Goal: Transaction & Acquisition: Purchase product/service

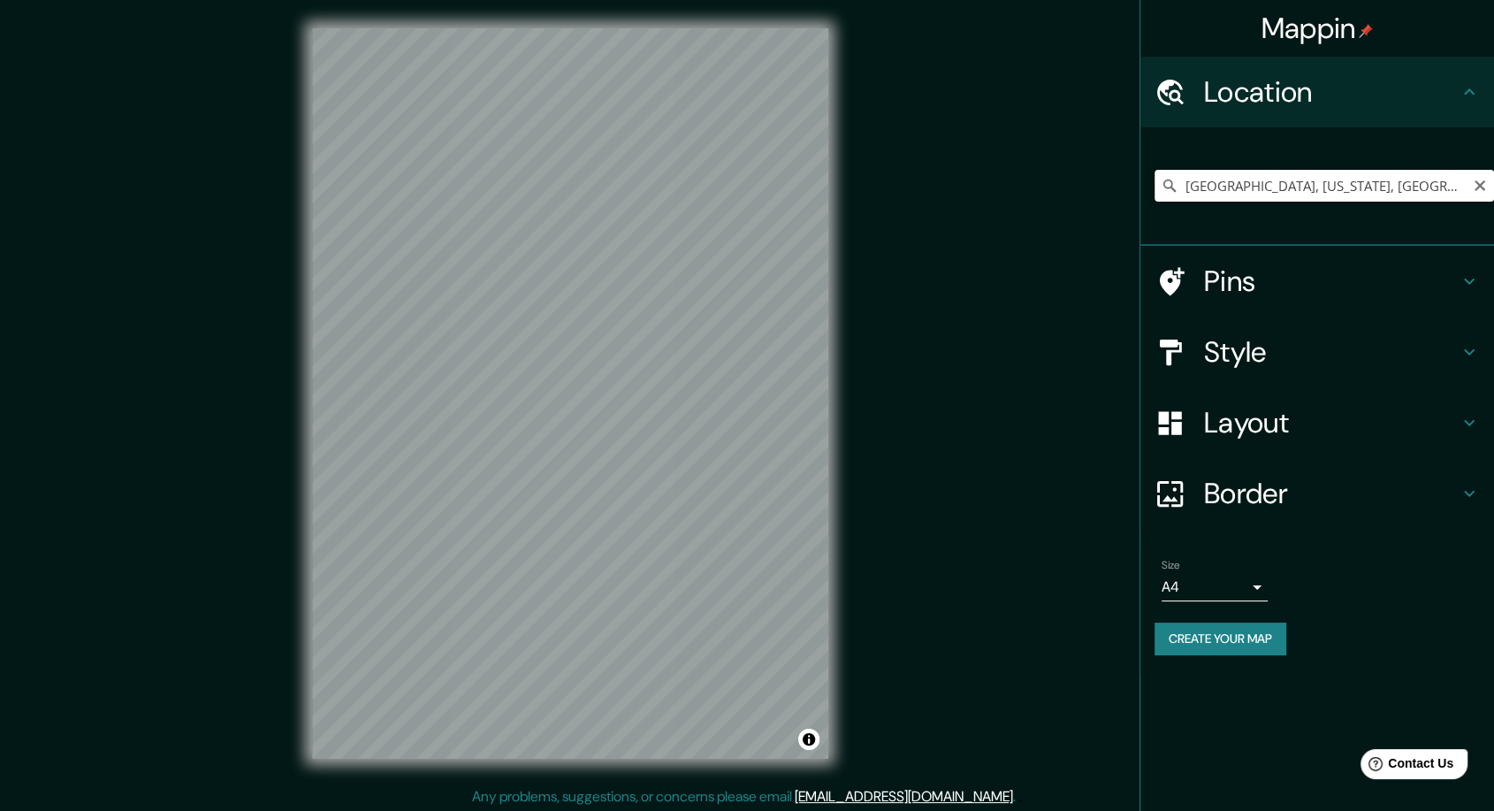
click at [1280, 195] on input "Paris, Texas, Estados Unidos" at bounding box center [1325, 186] width 340 height 32
drag, startPoint x: 1354, startPoint y: 181, endPoint x: 1050, endPoint y: 175, distance: 303.3
click at [1050, 175] on div "Mappin Location Paris, Texas, Estados Unidos Pins Style Layout Border Choose a …" at bounding box center [747, 407] width 1494 height 814
type input "s"
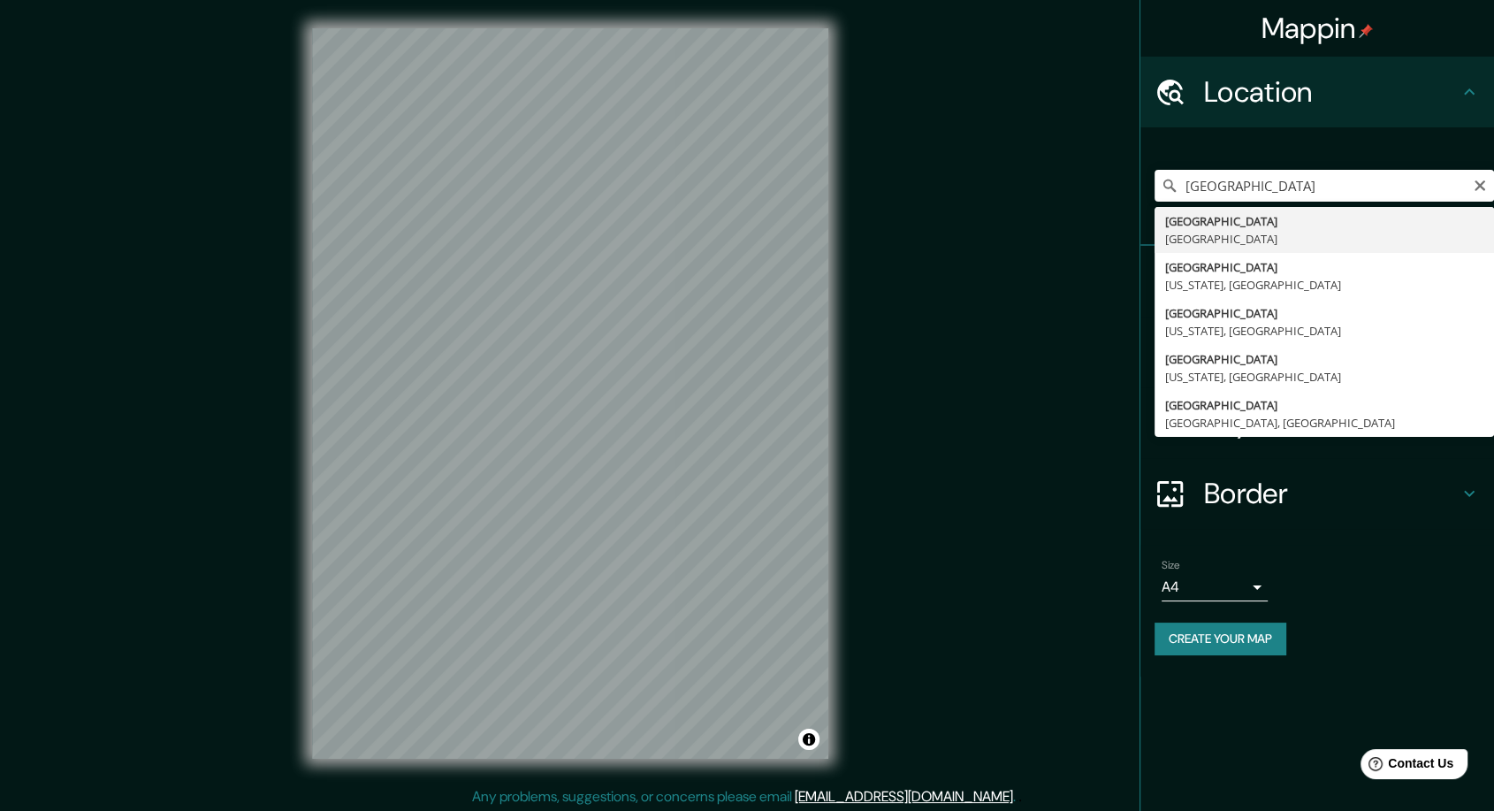
type input "París, Francia"
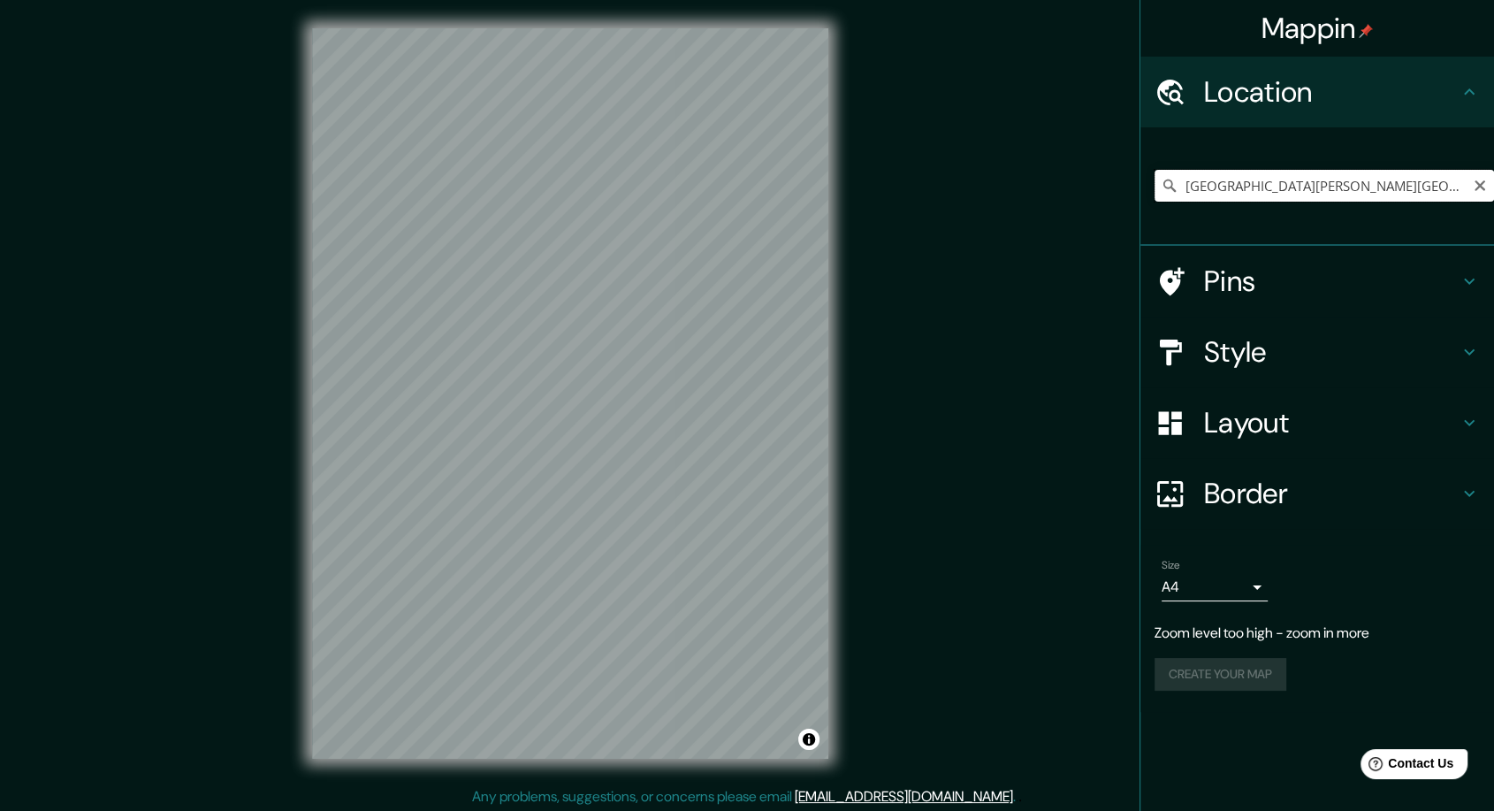
click at [1320, 185] on input "París, Francia" at bounding box center [1325, 186] width 340 height 32
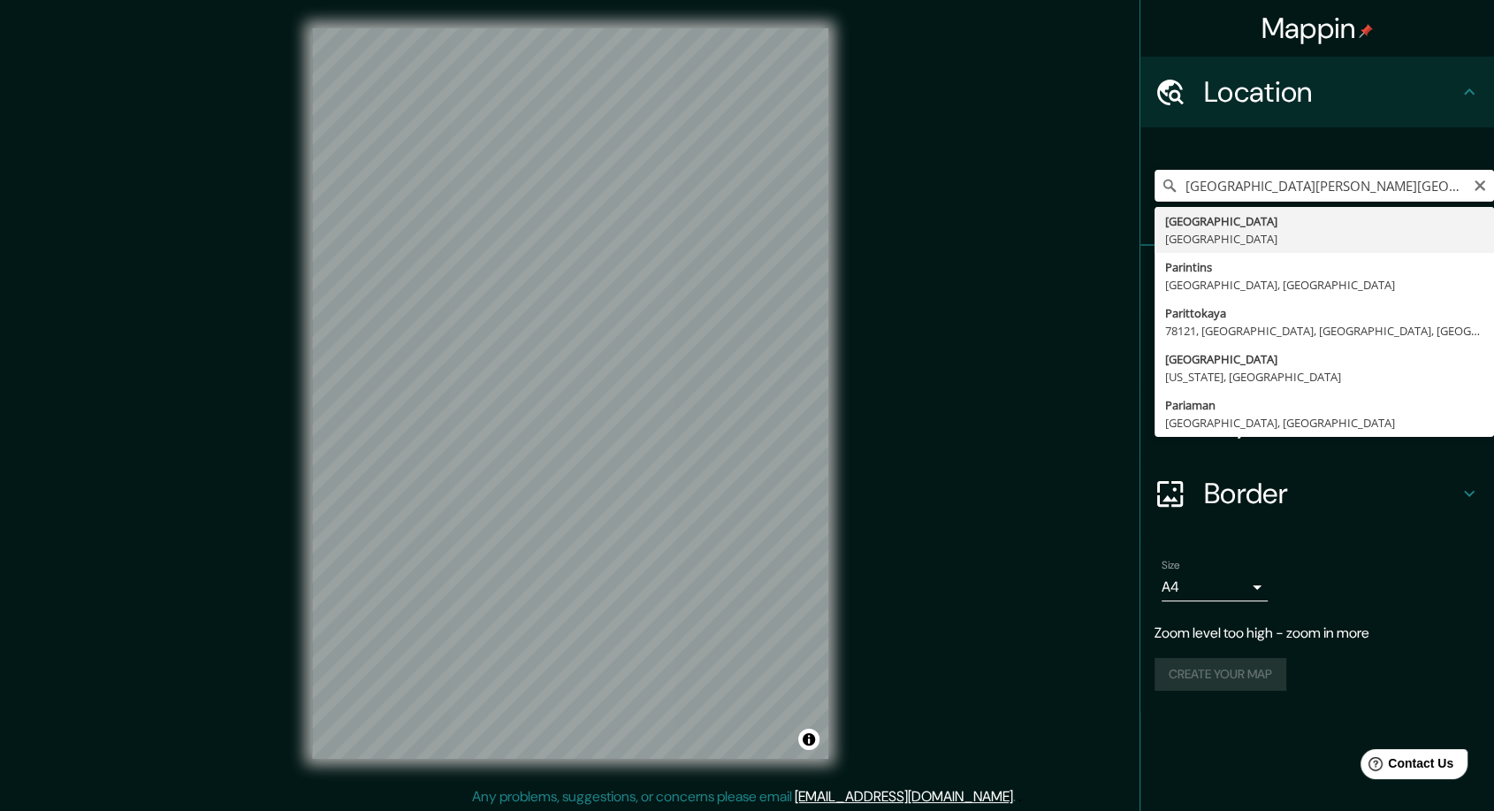
drag, startPoint x: 1294, startPoint y: 228, endPoint x: 1289, endPoint y: 204, distance: 24.3
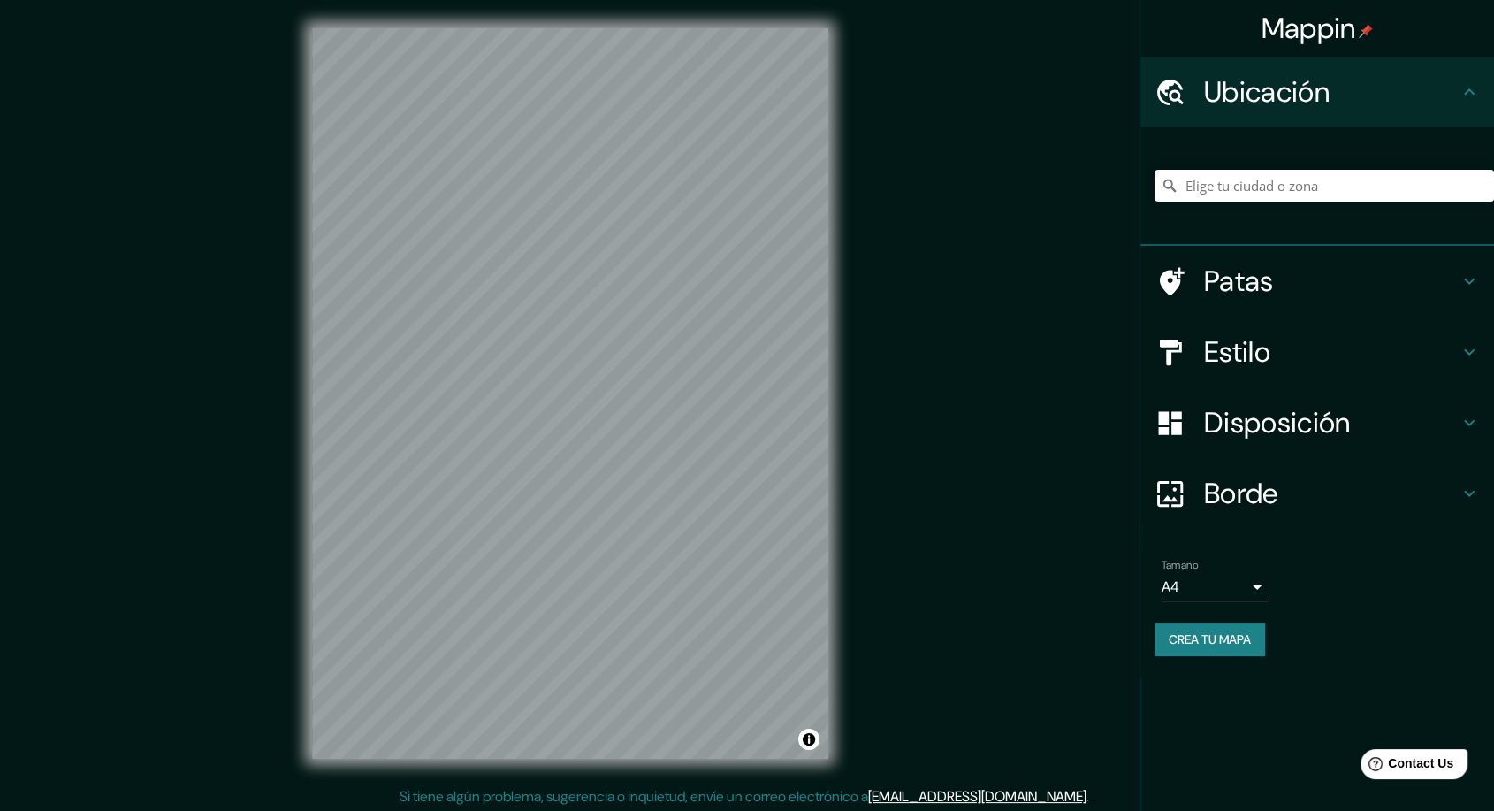
click at [1395, 157] on div at bounding box center [1325, 185] width 340 height 88
click at [1352, 205] on div at bounding box center [1325, 185] width 340 height 88
click at [1339, 190] on input "Elige tu ciudad o zona" at bounding box center [1325, 186] width 340 height 32
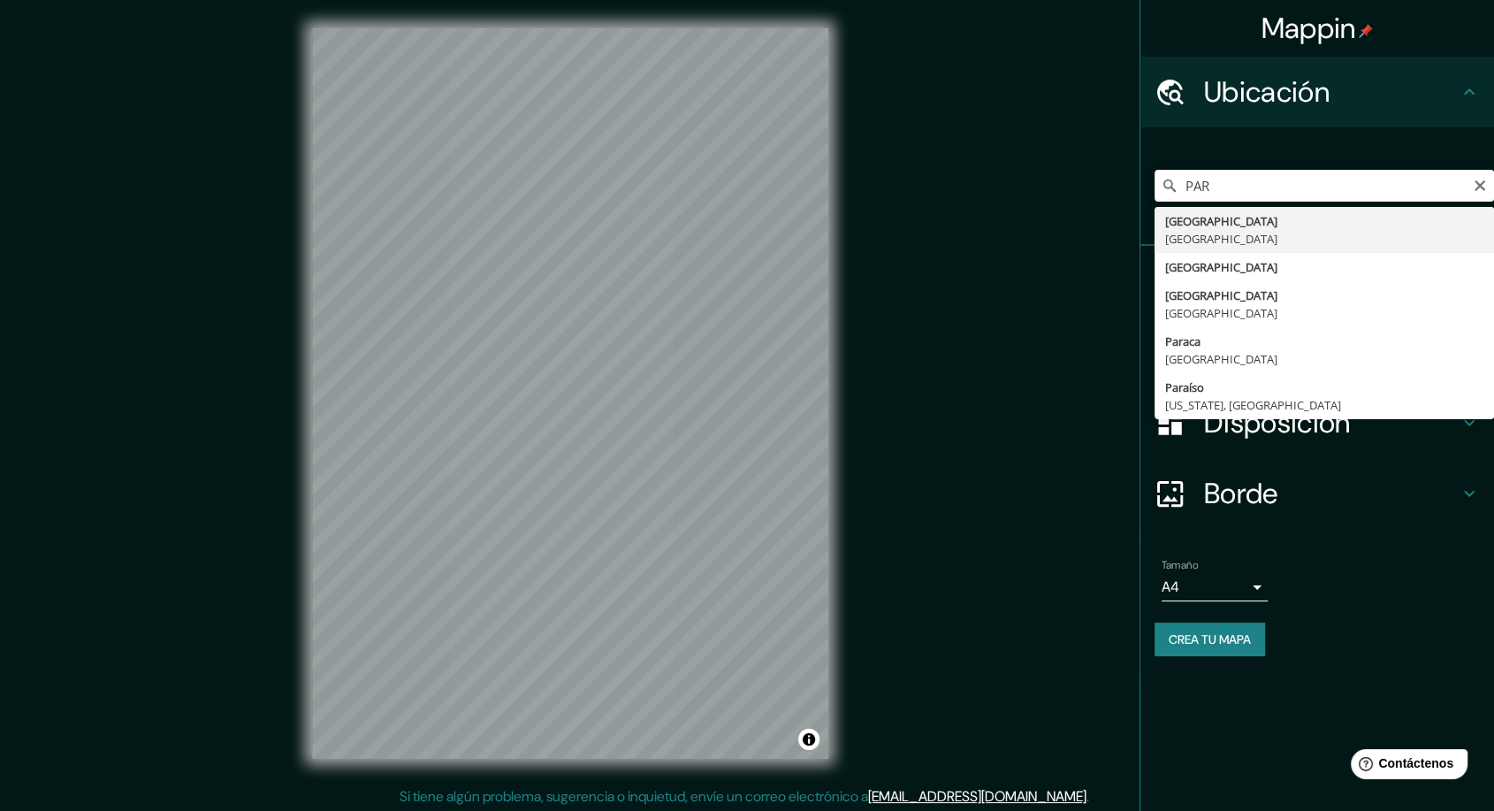
type input "París, Francia"
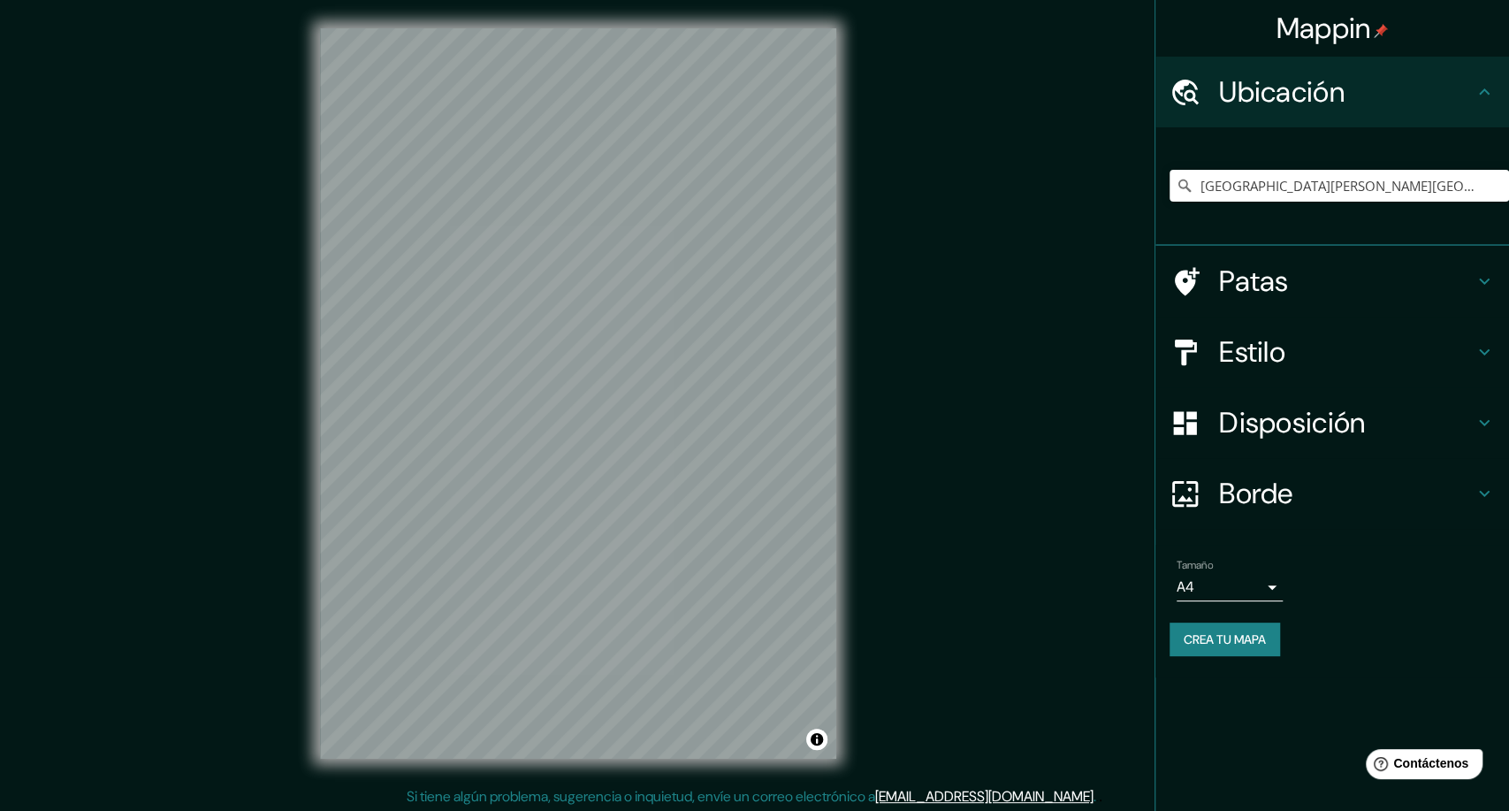
click at [1232, 580] on body "Mappin Ubicación París, Francia Patas Estilo Disposición Borde Elige un borde. …" at bounding box center [754, 405] width 1509 height 811
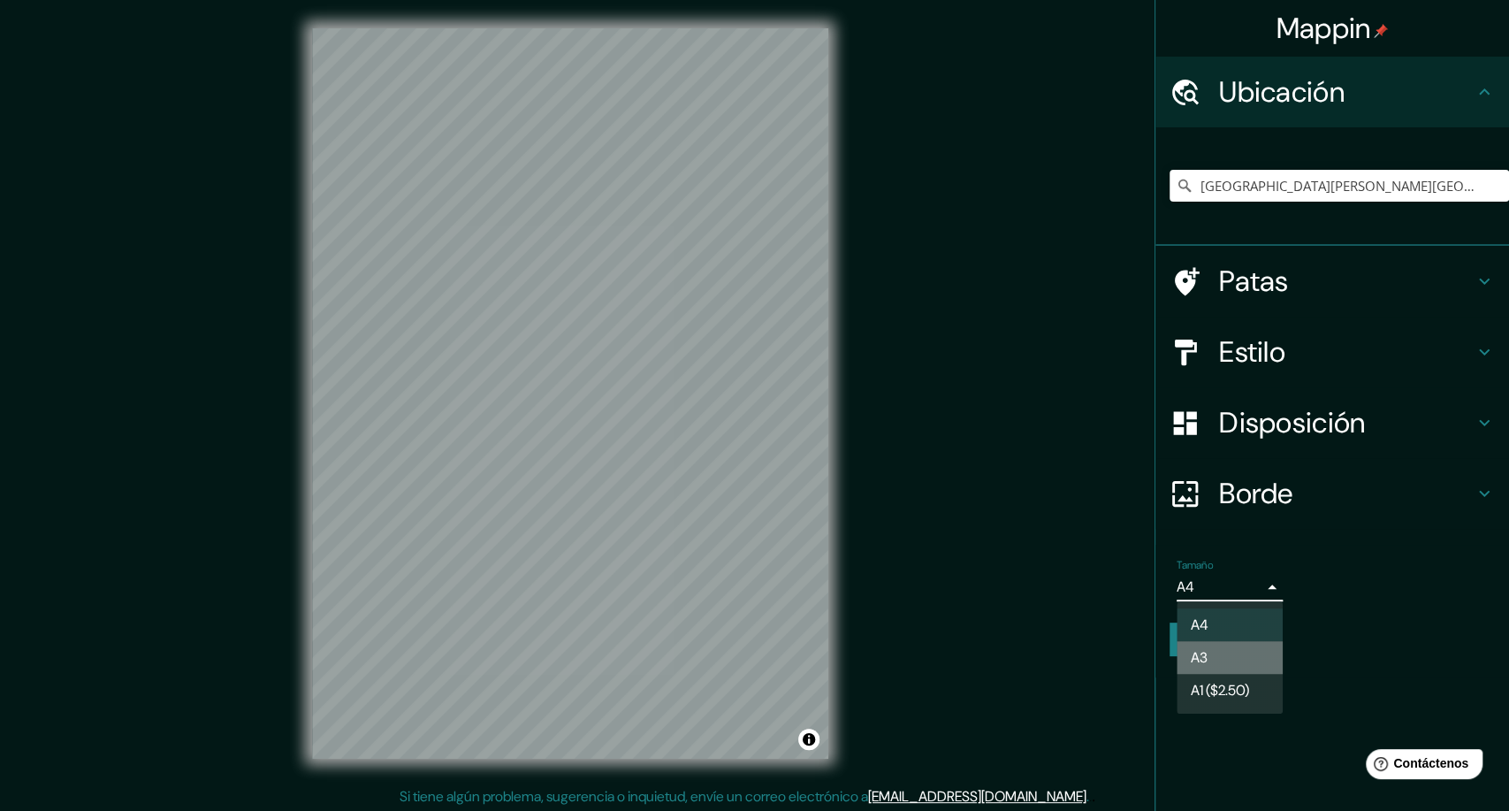
click at [1221, 657] on li "A3" at bounding box center [1230, 657] width 106 height 33
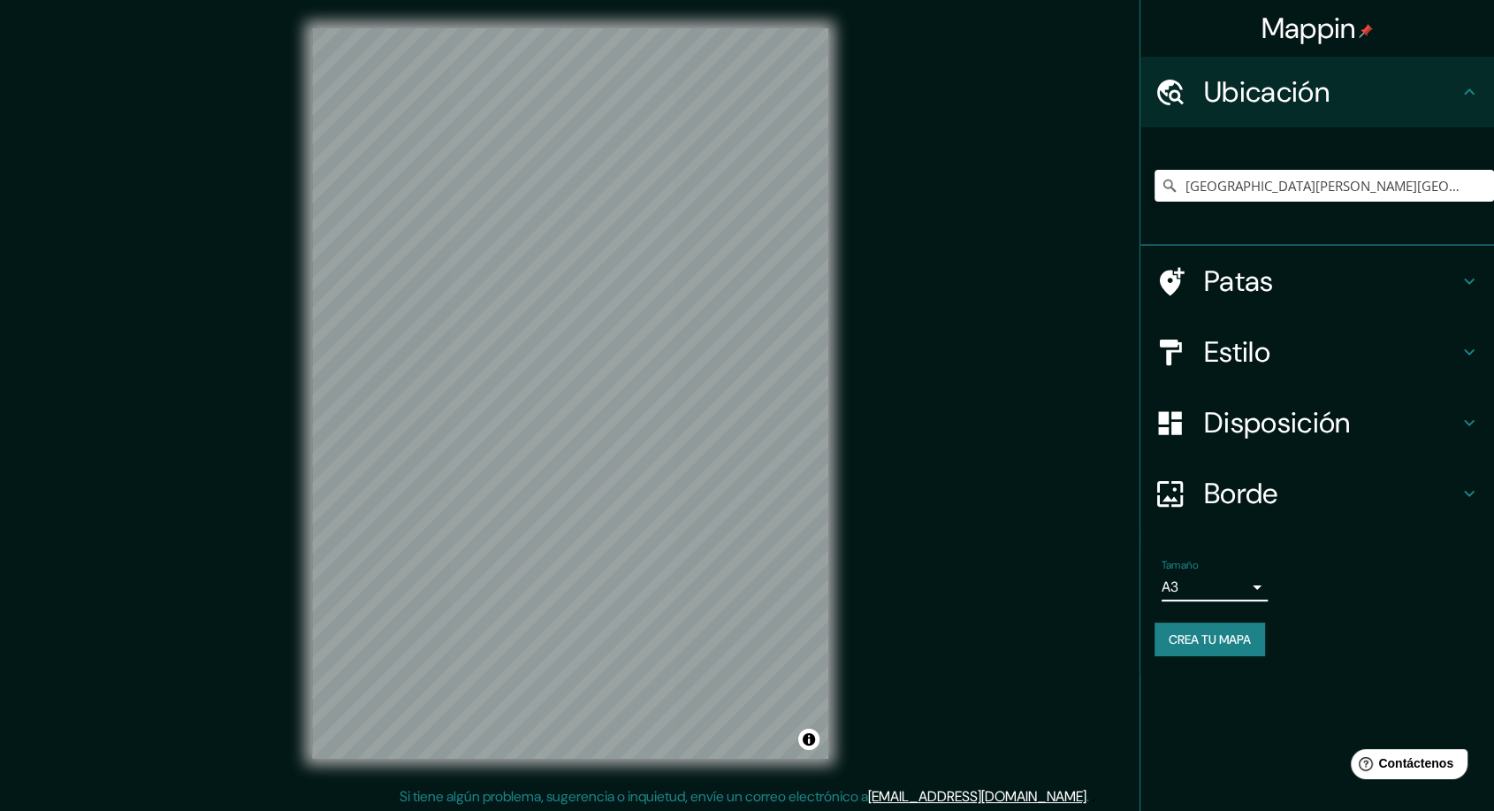
click at [1264, 473] on div "Borde" at bounding box center [1318, 493] width 354 height 71
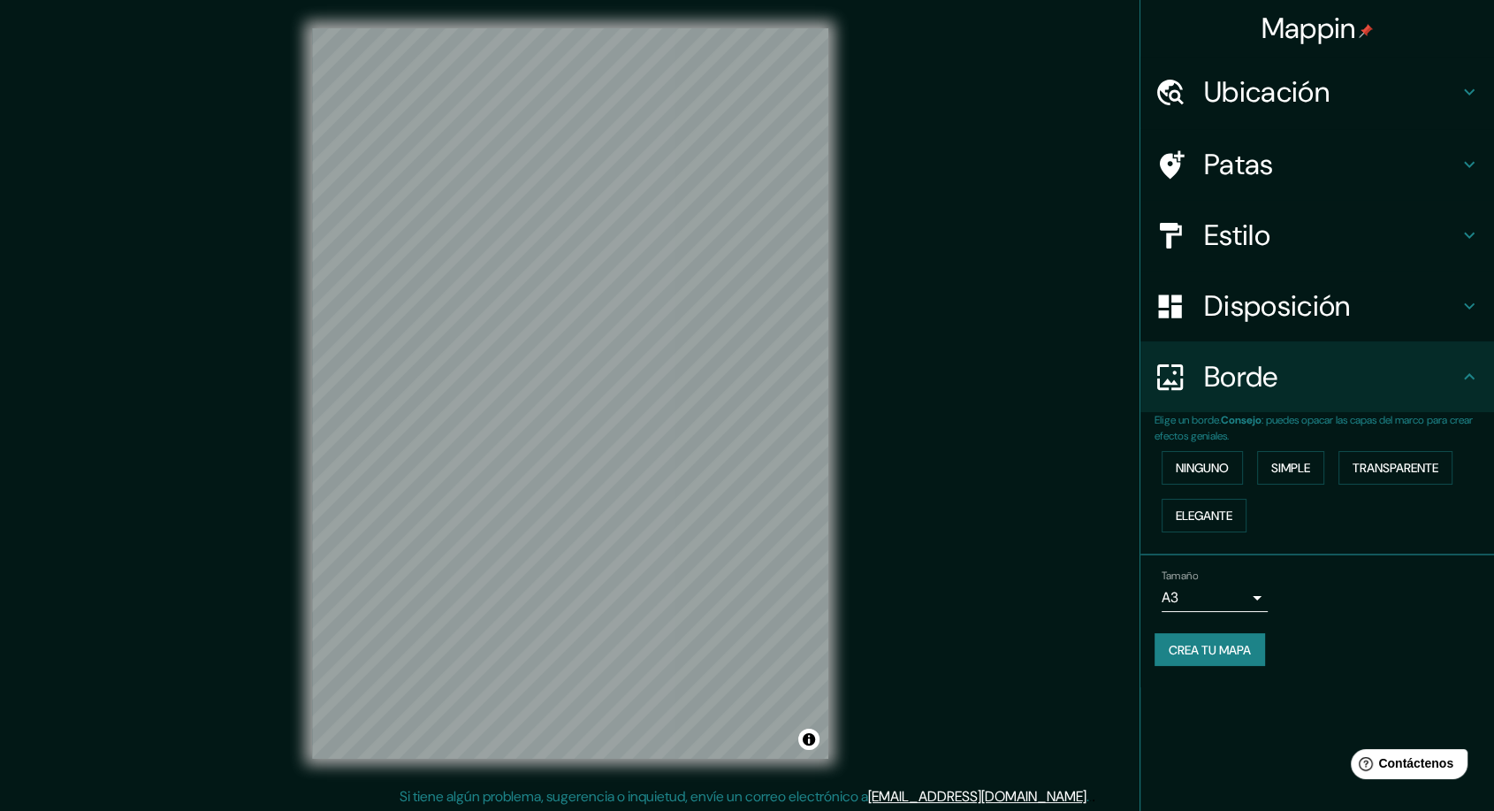
click at [1281, 285] on div "Disposición" at bounding box center [1318, 306] width 354 height 71
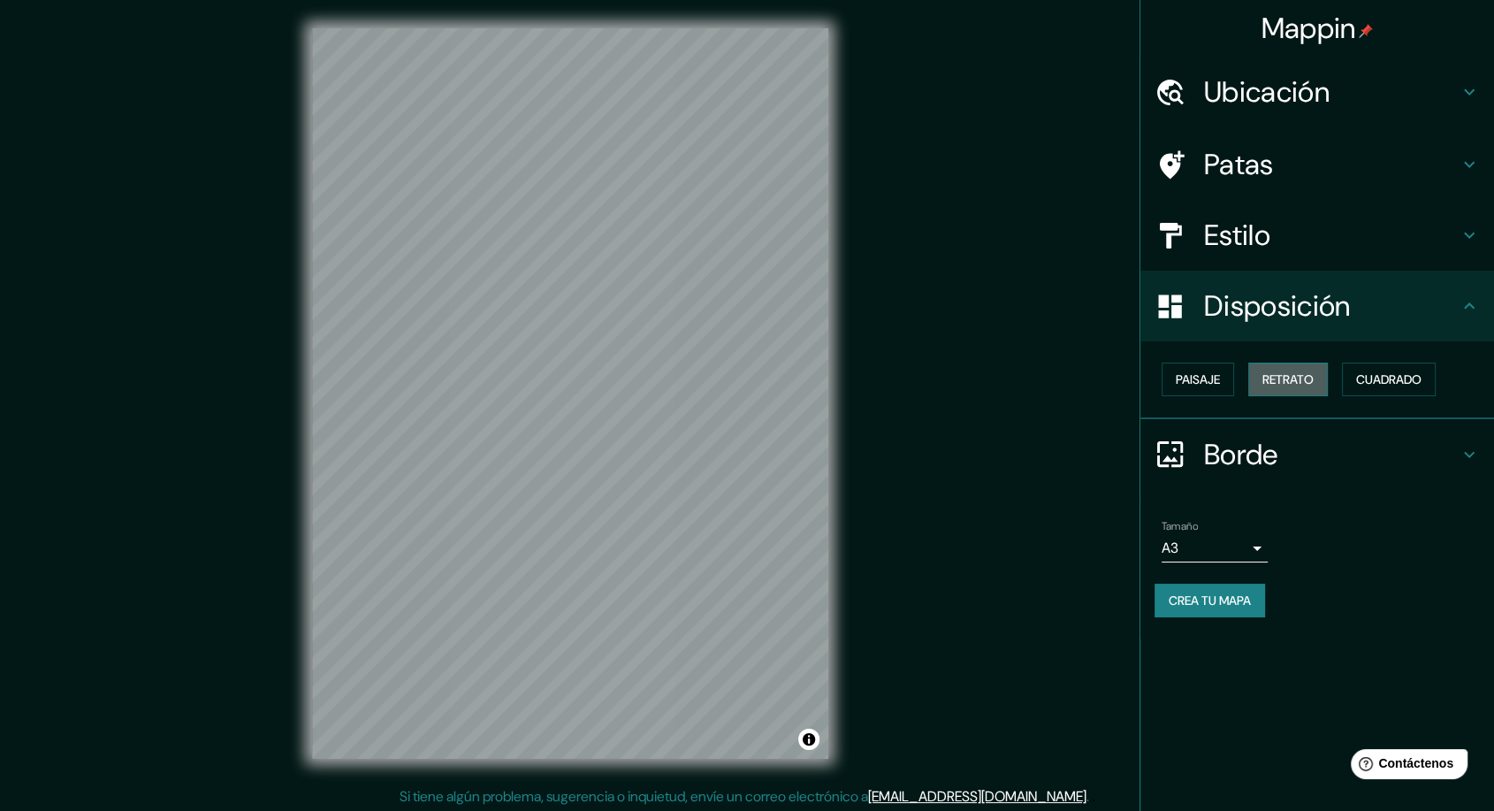
drag, startPoint x: 1280, startPoint y: 380, endPoint x: 1290, endPoint y: 376, distance: 10.7
click at [1281, 380] on font "Retrato" at bounding box center [1288, 379] width 51 height 16
click at [1370, 377] on font "Cuadrado" at bounding box center [1388, 379] width 65 height 16
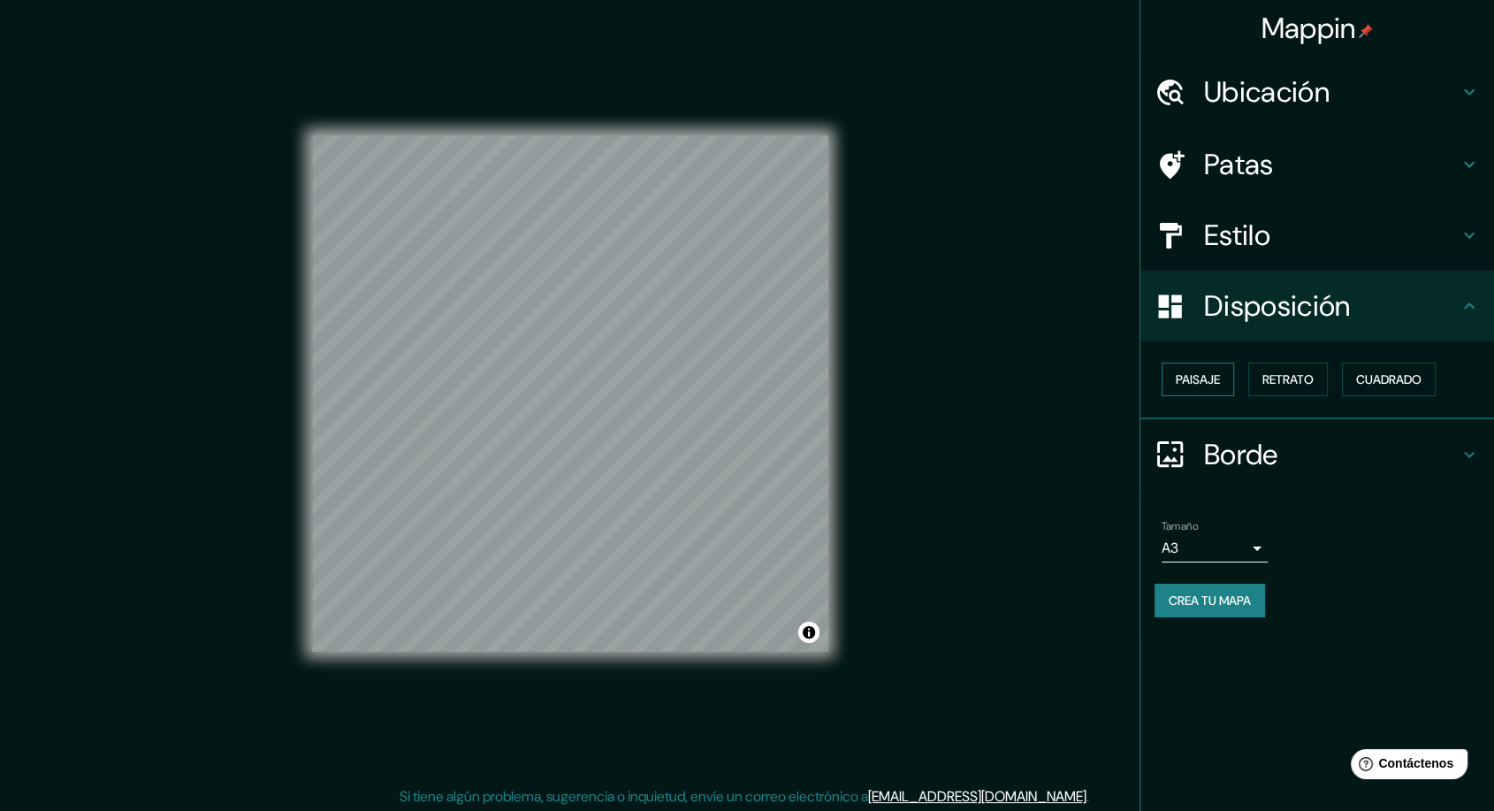
click at [1196, 378] on font "Paisaje" at bounding box center [1198, 379] width 44 height 16
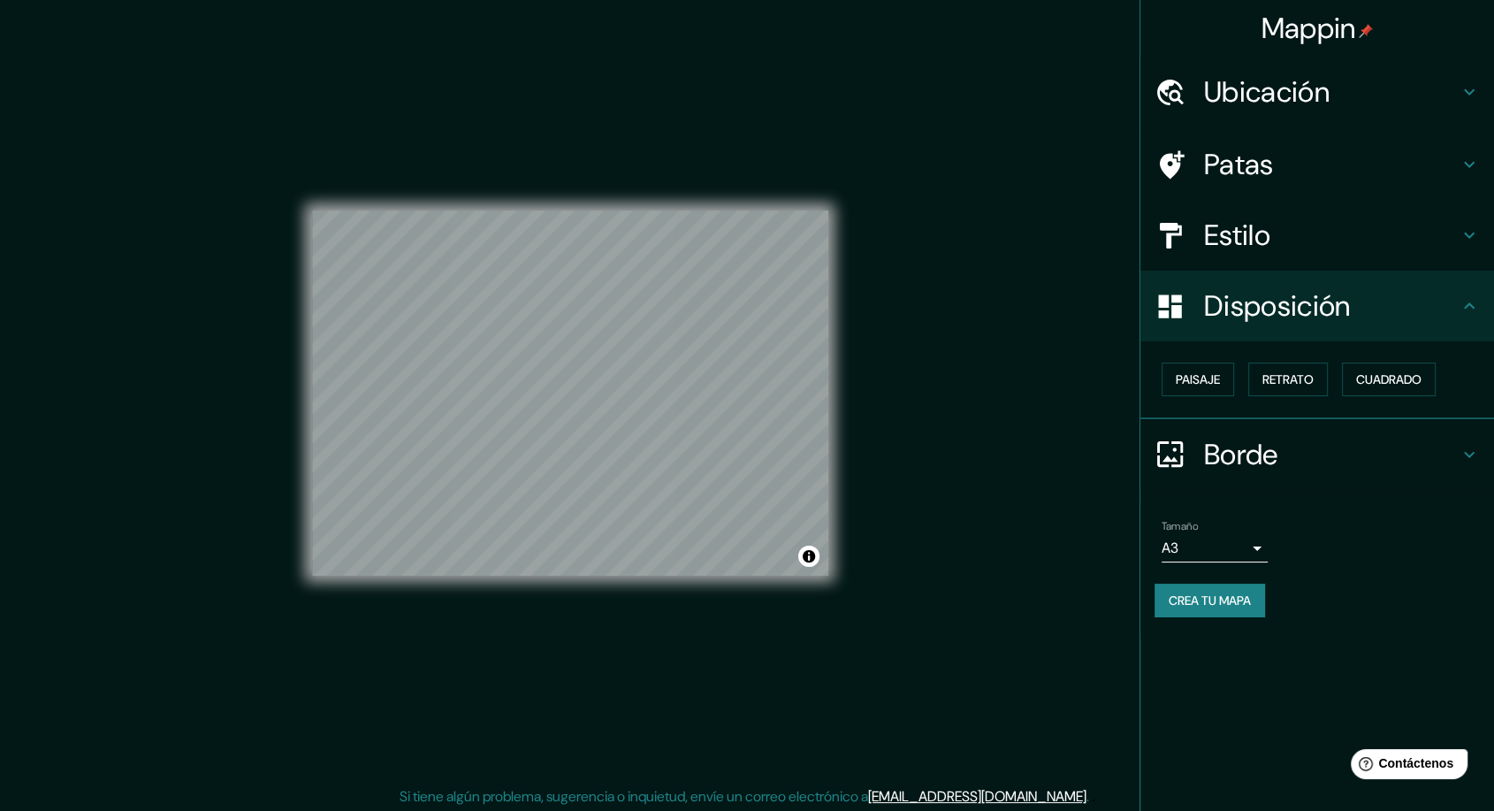
click at [1242, 442] on font "Borde" at bounding box center [1241, 454] width 74 height 37
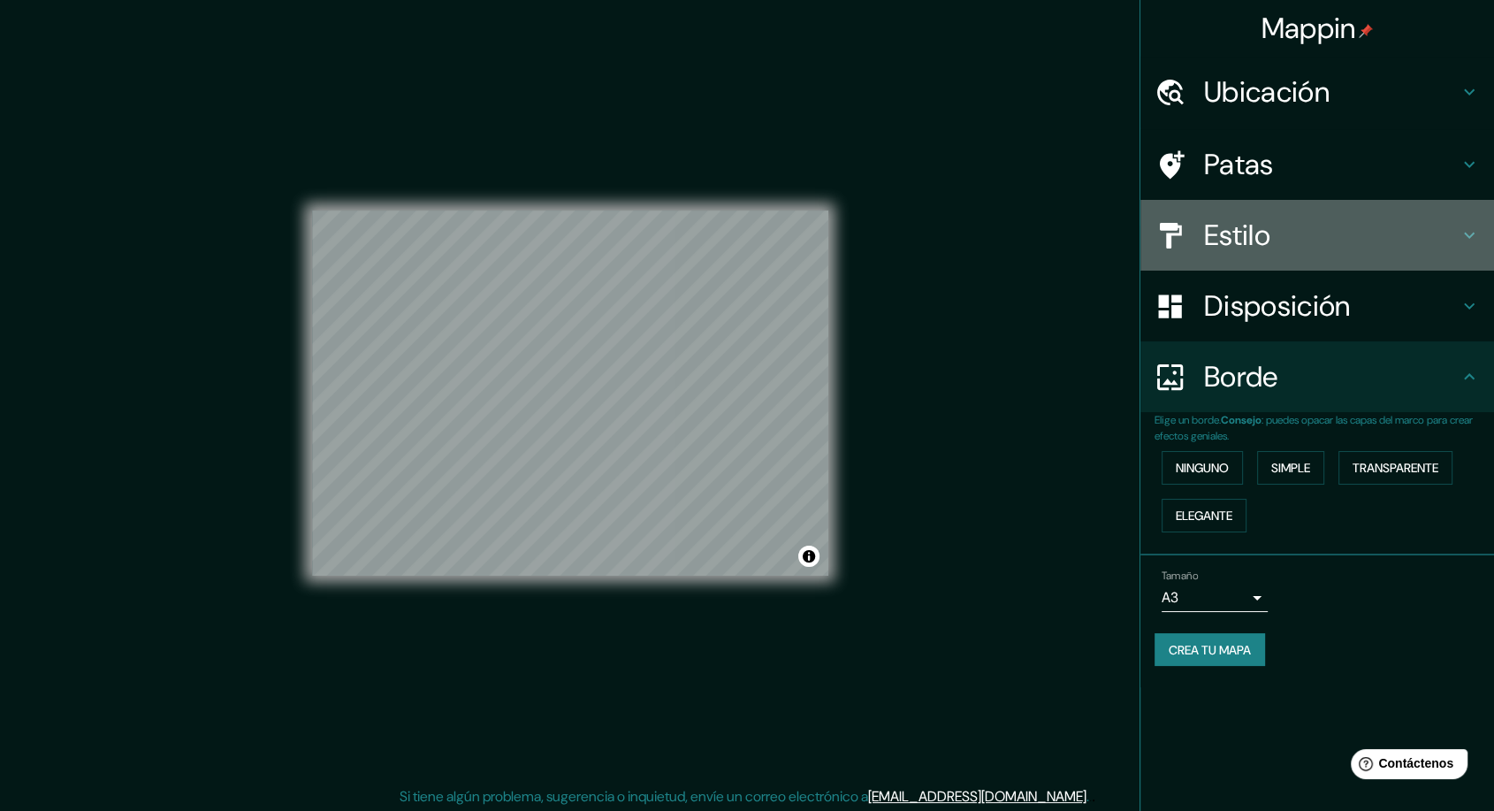
click at [1300, 235] on h4 "Estilo" at bounding box center [1331, 235] width 255 height 35
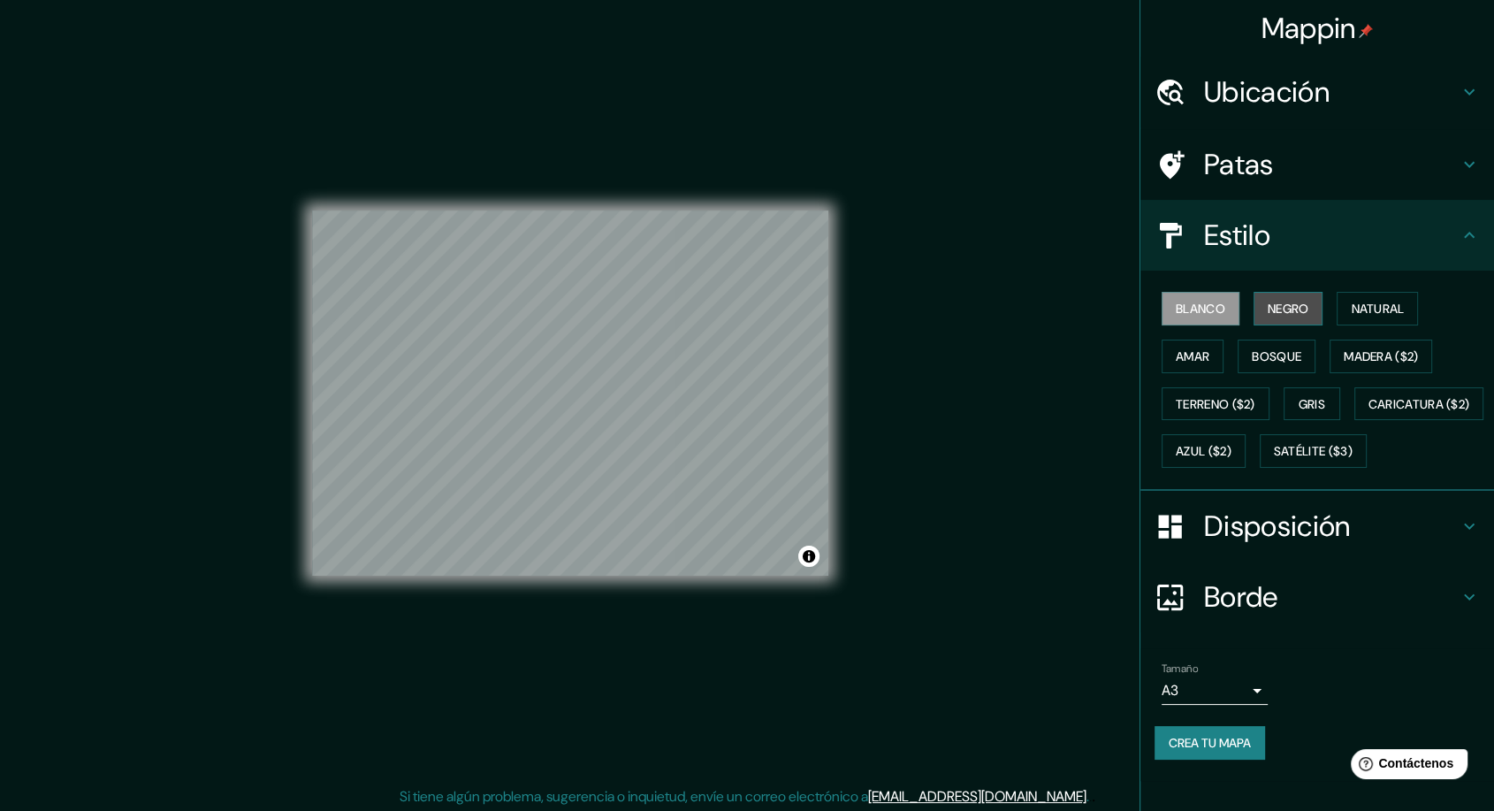
click at [1266, 320] on button "Negro" at bounding box center [1289, 309] width 70 height 34
click at [1262, 88] on font "Ubicación" at bounding box center [1267, 91] width 126 height 37
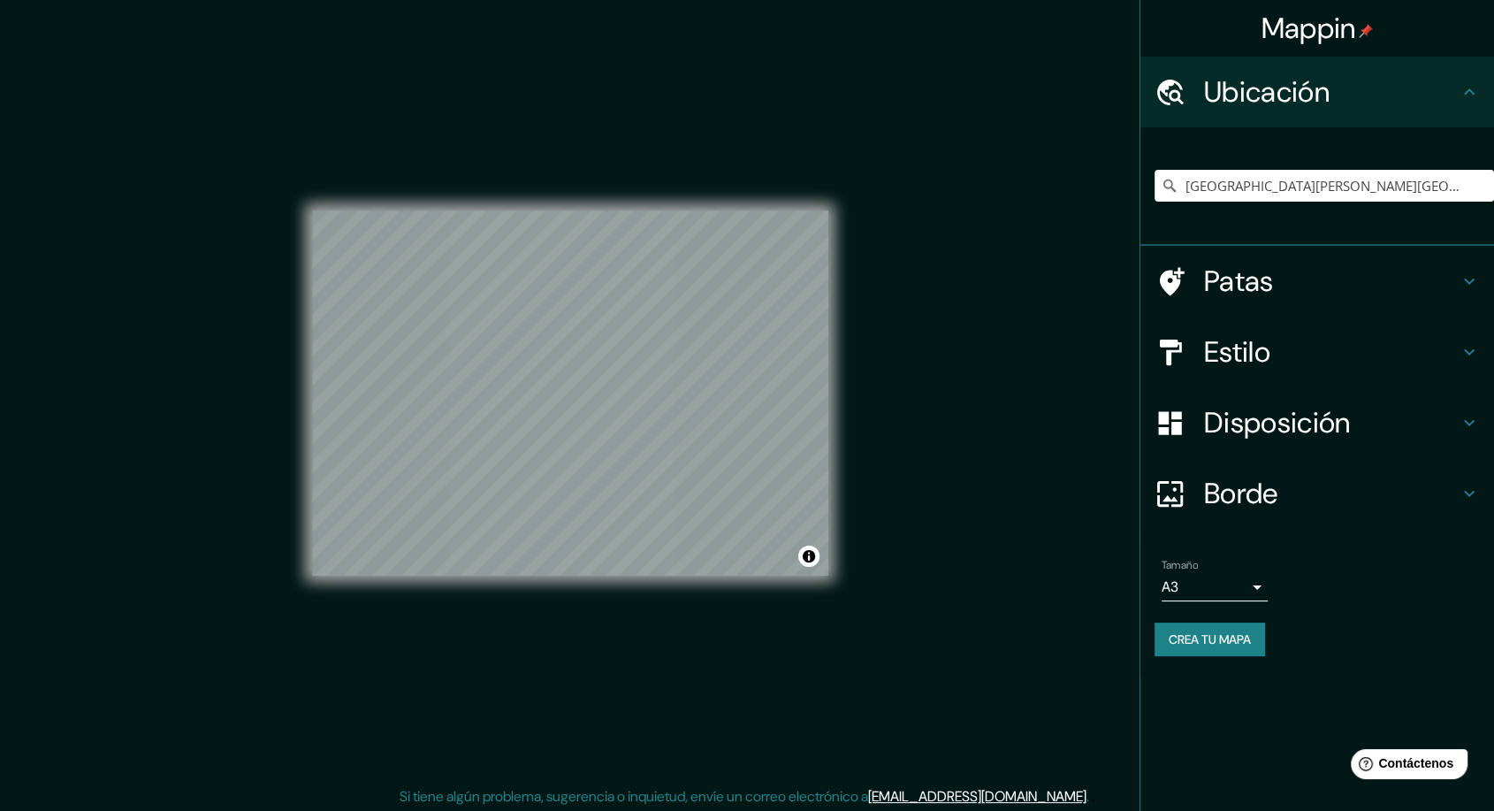
click at [1342, 280] on h4 "Patas" at bounding box center [1331, 280] width 255 height 35
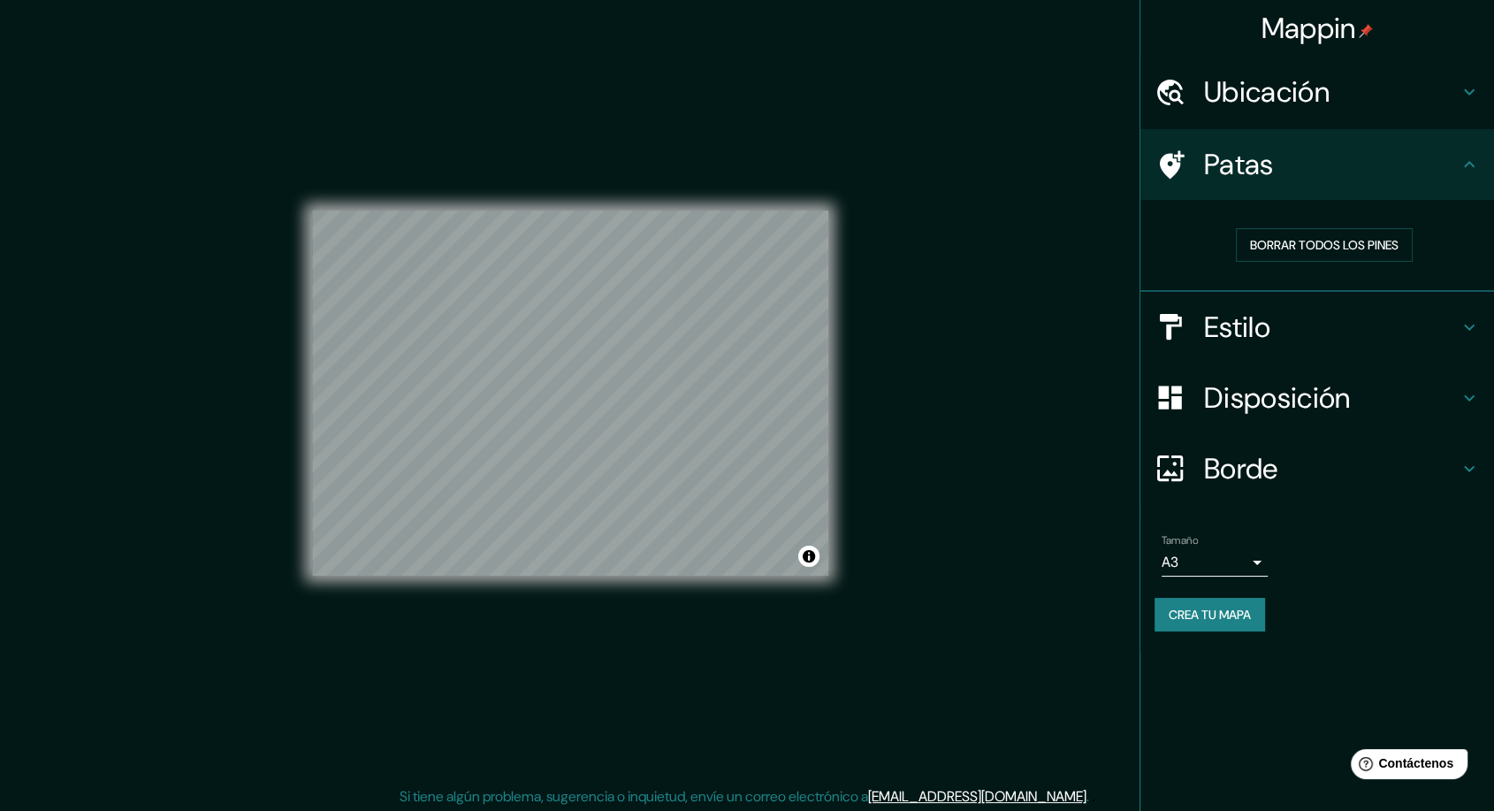
click at [1293, 327] on h4 "Estilo" at bounding box center [1331, 326] width 255 height 35
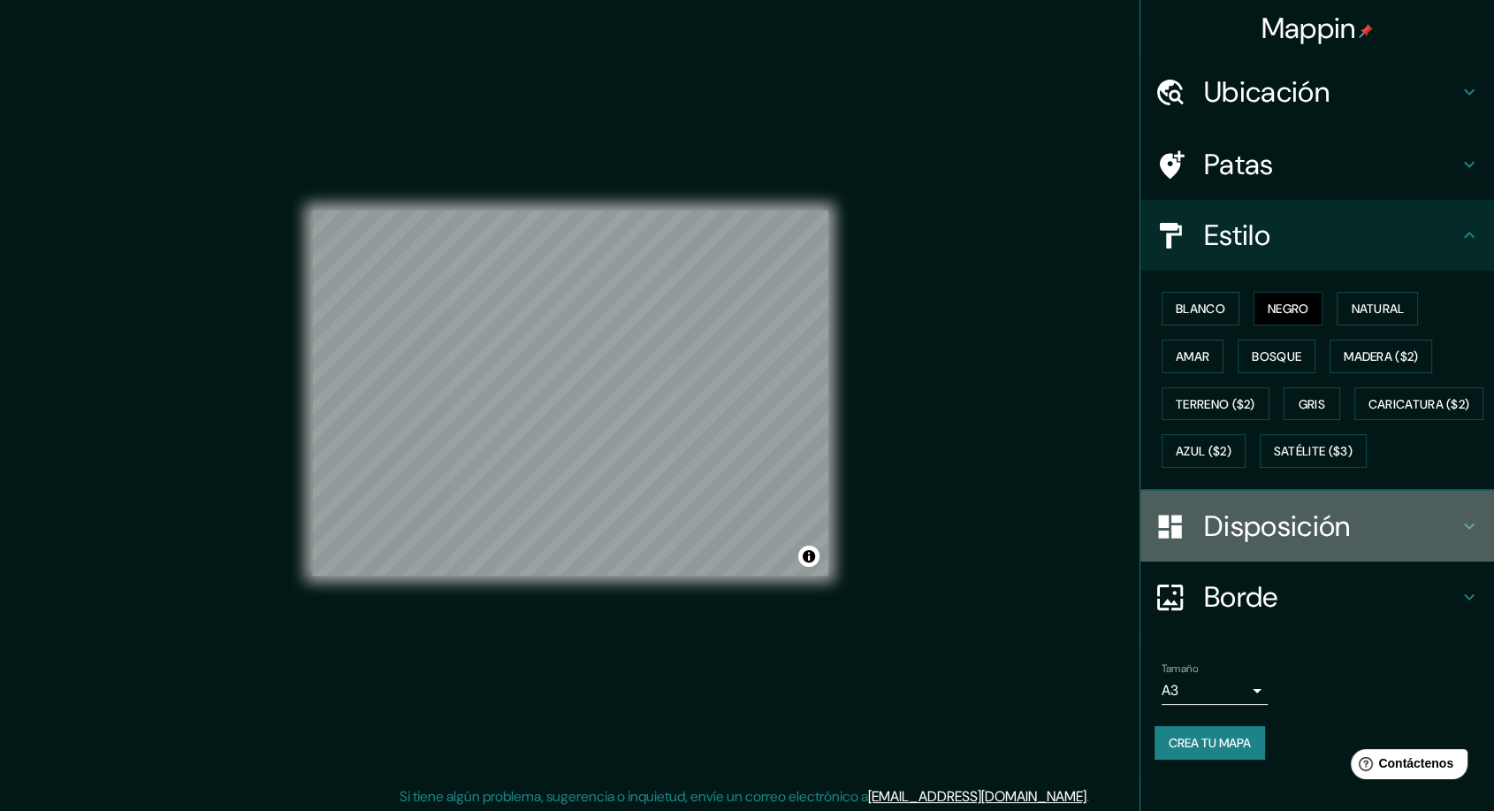
click at [1247, 561] on div "Disposición" at bounding box center [1318, 526] width 354 height 71
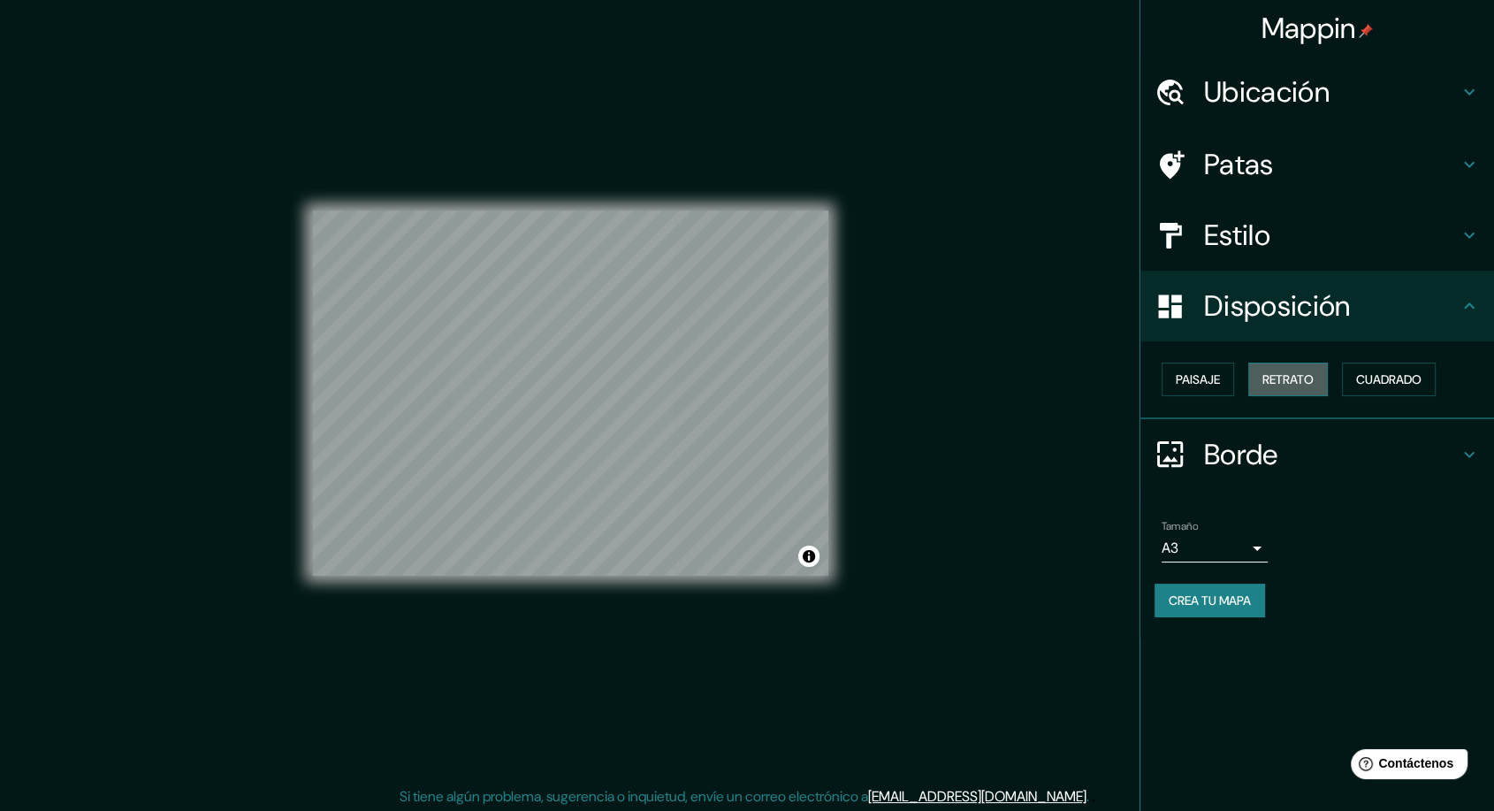
click at [1296, 375] on font "Retrato" at bounding box center [1288, 379] width 51 height 16
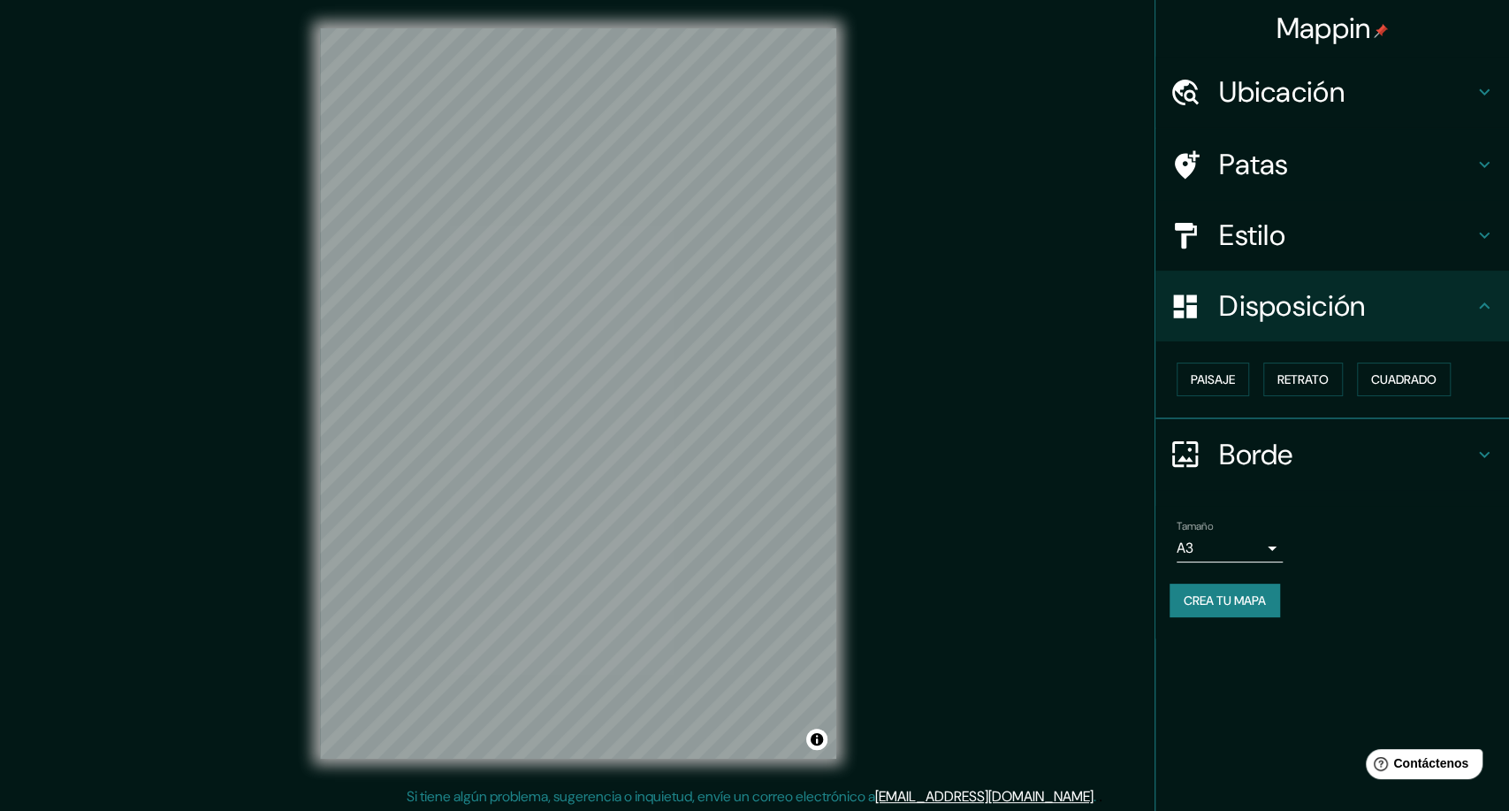
click at [1197, 562] on body "Mappin Ubicación París, Francia Patas Estilo Disposición Paisaje Retrato Cuadra…" at bounding box center [754, 405] width 1509 height 811
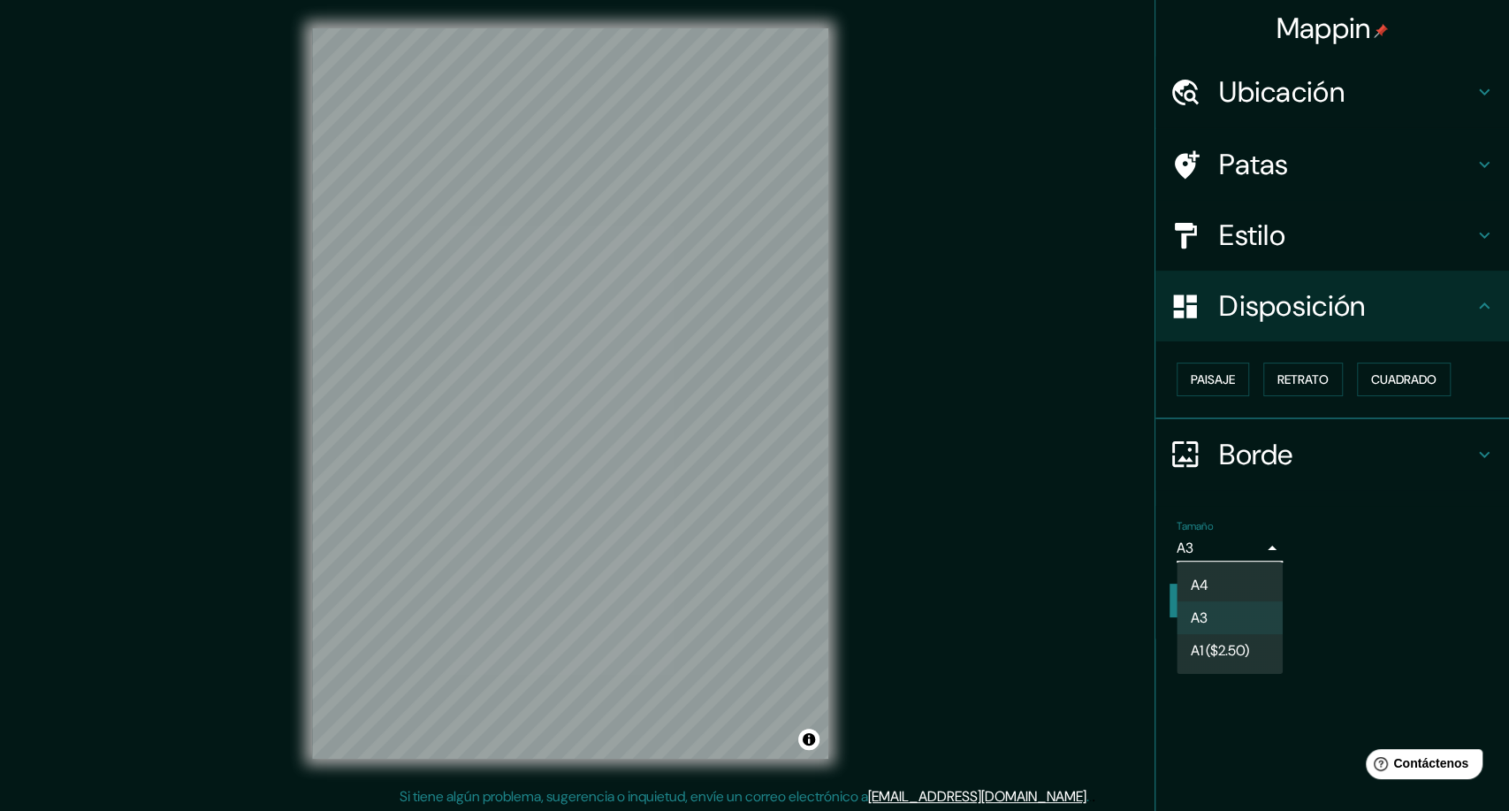
click at [1294, 518] on div at bounding box center [754, 405] width 1509 height 811
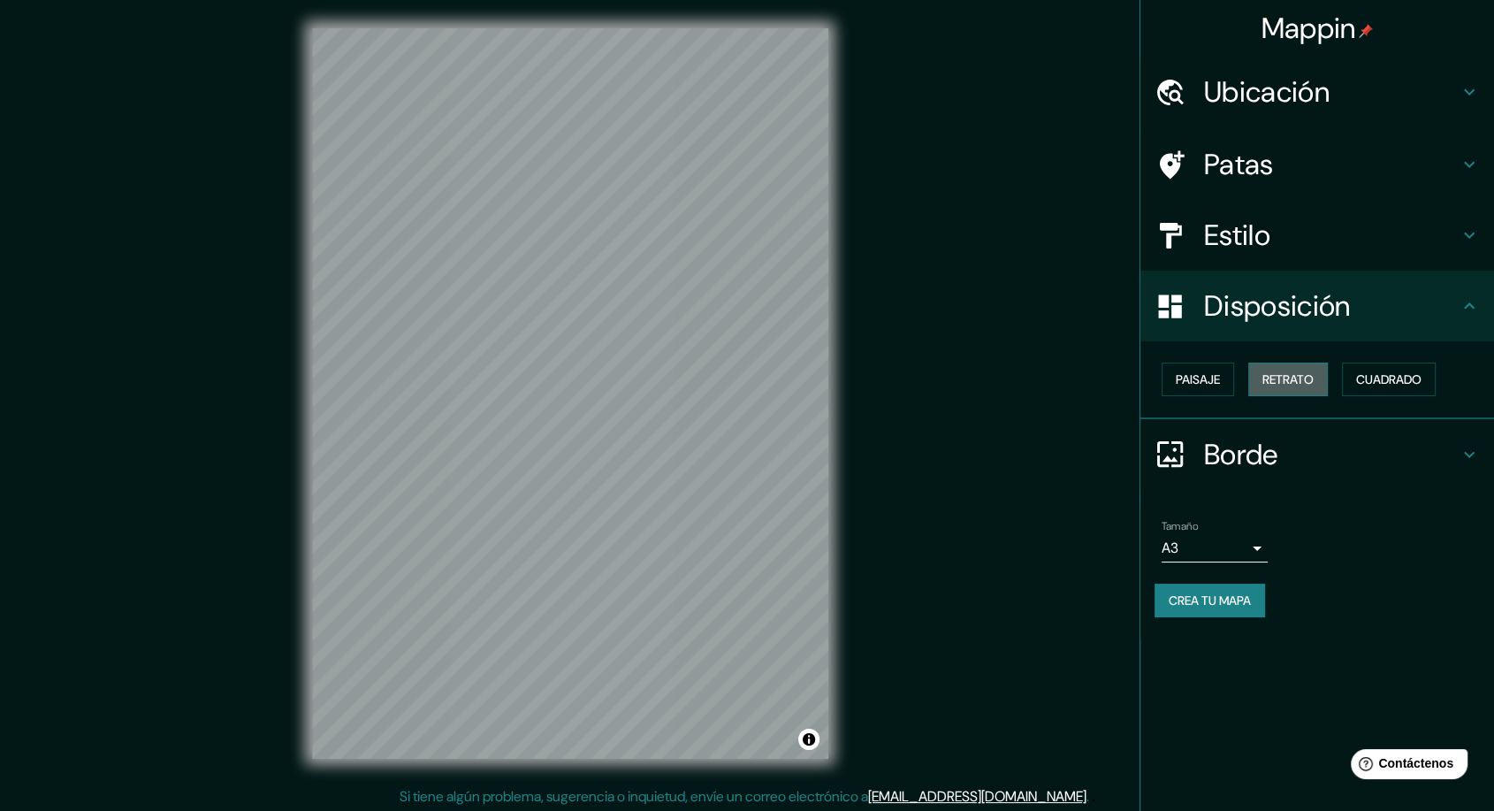
click at [1298, 384] on font "Retrato" at bounding box center [1288, 379] width 51 height 16
click at [1430, 387] on button "Cuadrado" at bounding box center [1389, 380] width 94 height 34
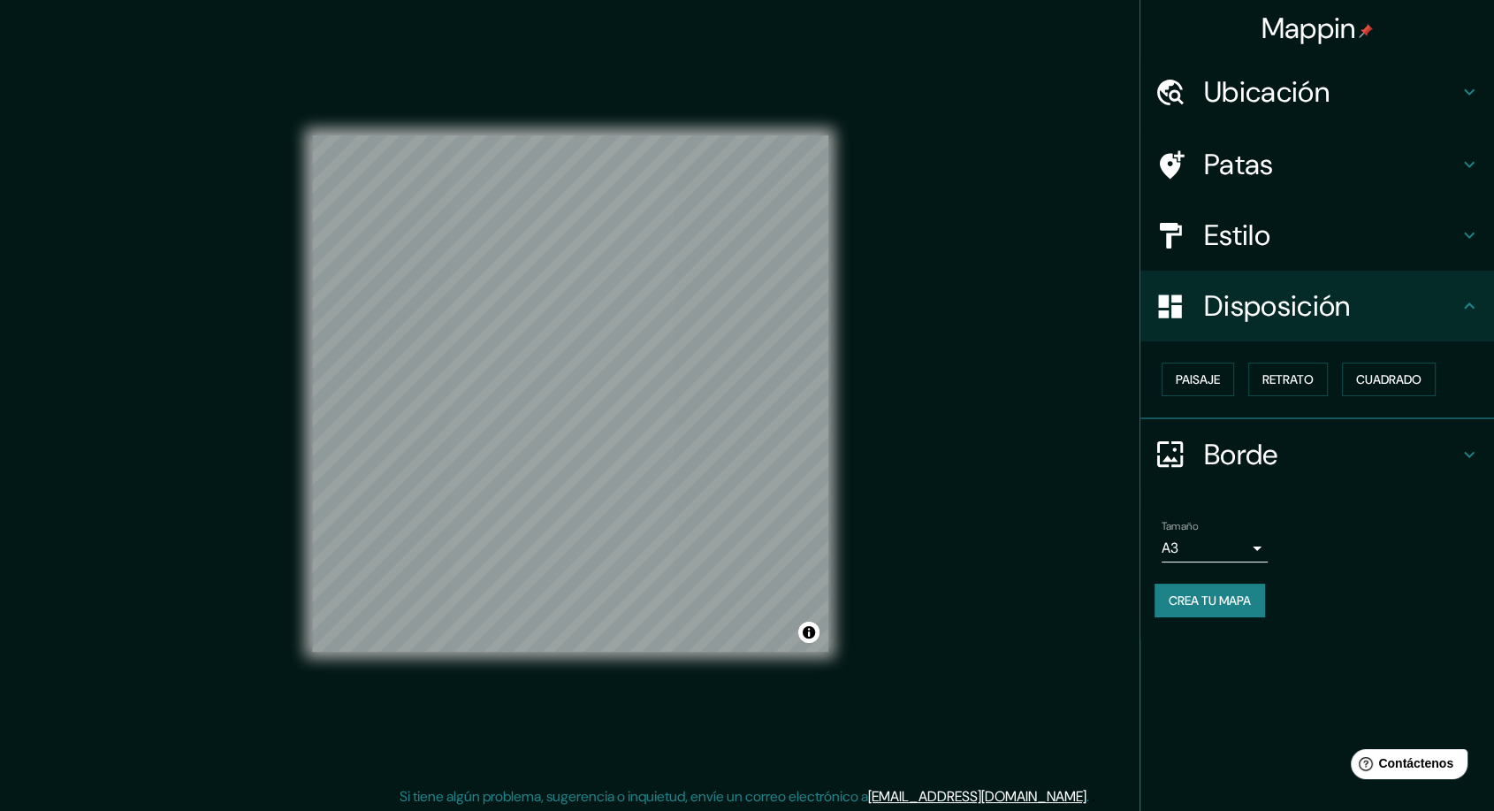
click at [1224, 395] on div "Paisaje Retrato Cuadrado" at bounding box center [1325, 379] width 340 height 48
click at [1210, 402] on div "Paisaje Retrato Cuadrado" at bounding box center [1318, 380] width 354 height 78
click at [1203, 383] on font "Paisaje" at bounding box center [1198, 379] width 44 height 16
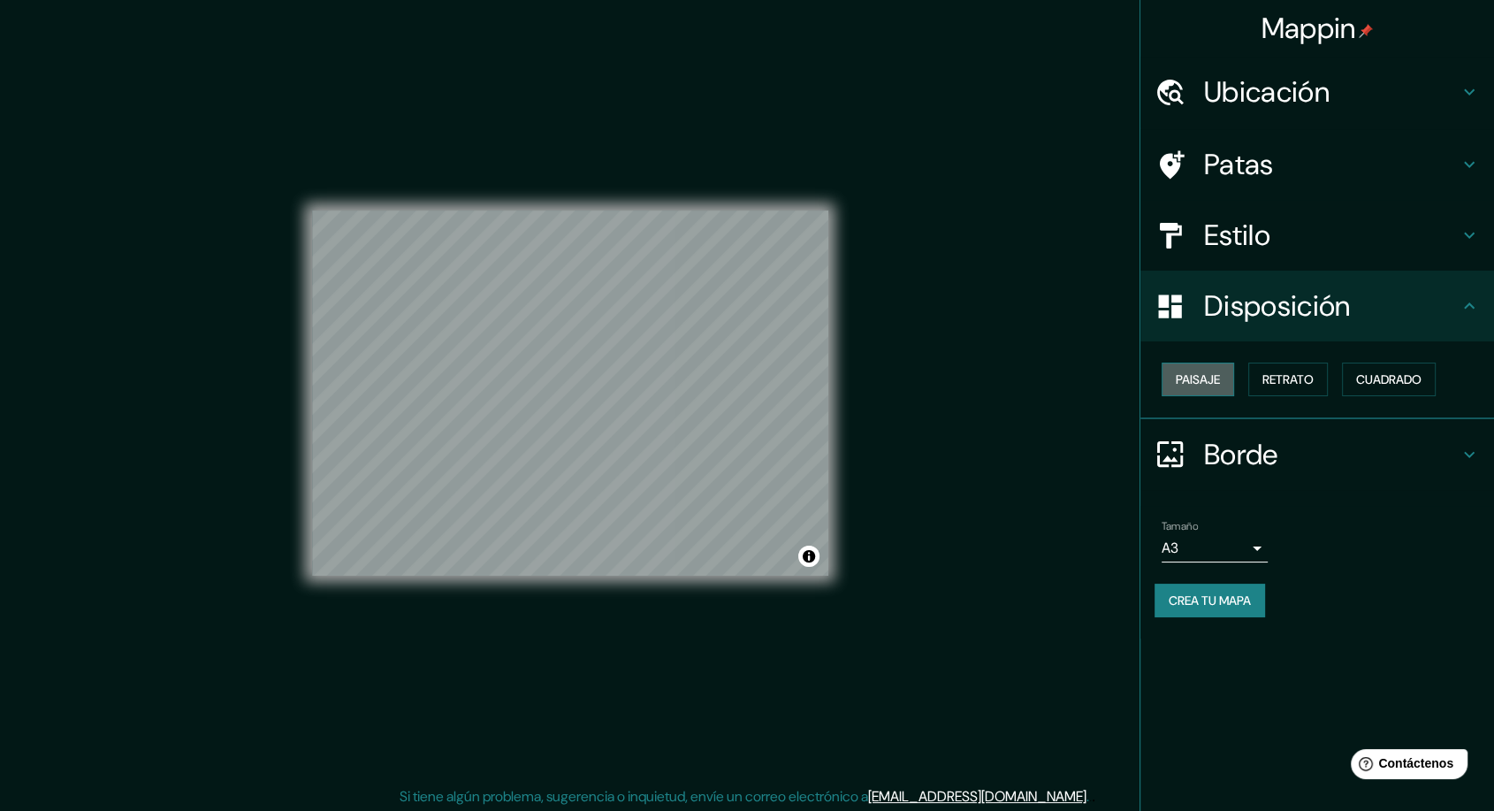
click at [1203, 383] on font "Paisaje" at bounding box center [1198, 379] width 44 height 16
drag, startPoint x: 712, startPoint y: 200, endPoint x: 1059, endPoint y: 401, distance: 401.7
click at [1059, 401] on div "Mappin Ubicación París, Francia Patas Estilo Disposición Paisaje Retrato Cuadra…" at bounding box center [747, 407] width 1494 height 814
click at [1223, 611] on button "Crea tu mapa" at bounding box center [1210, 601] width 111 height 34
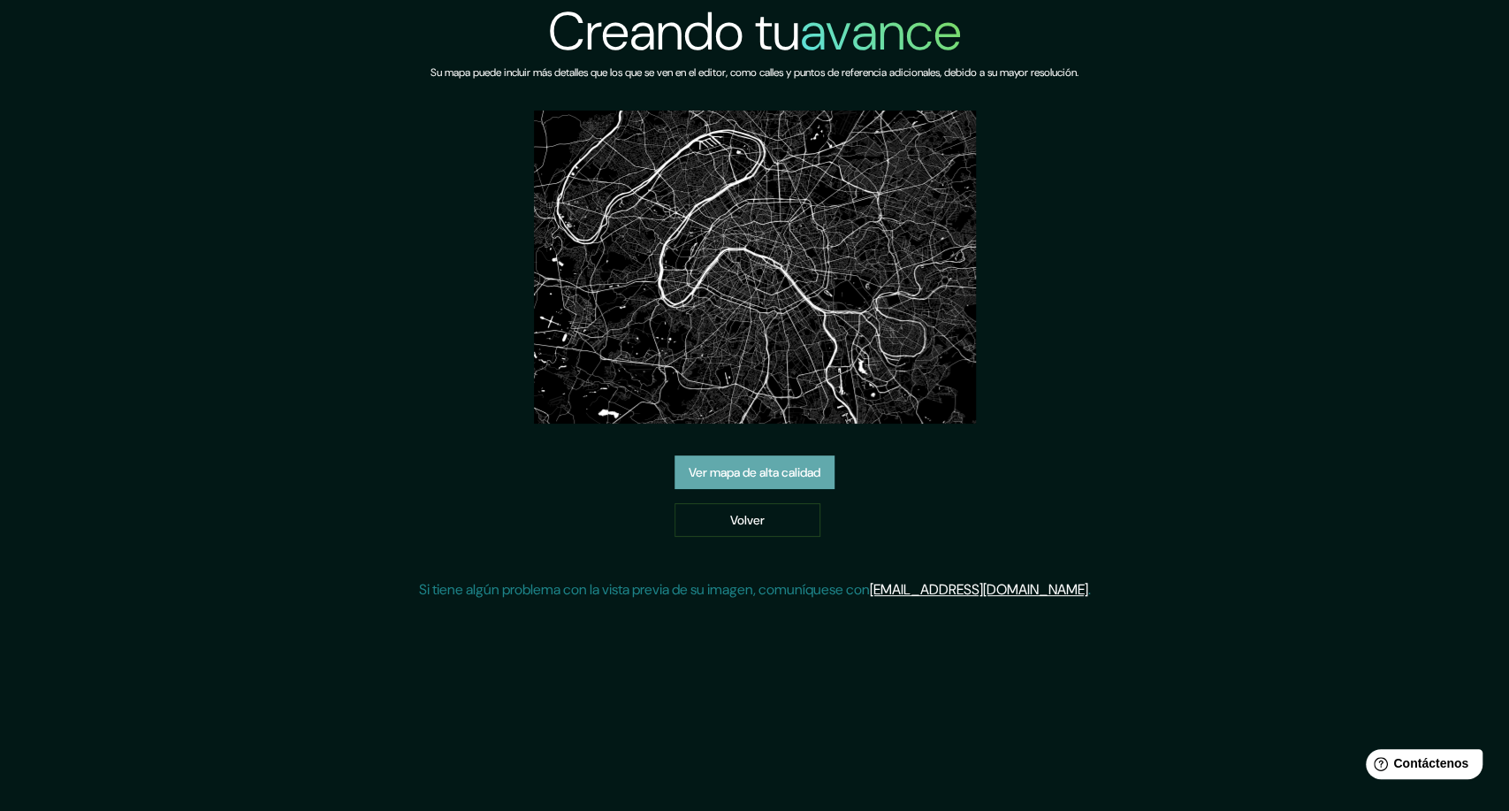
click at [782, 464] on font "Ver mapa de alta calidad" at bounding box center [755, 472] width 132 height 16
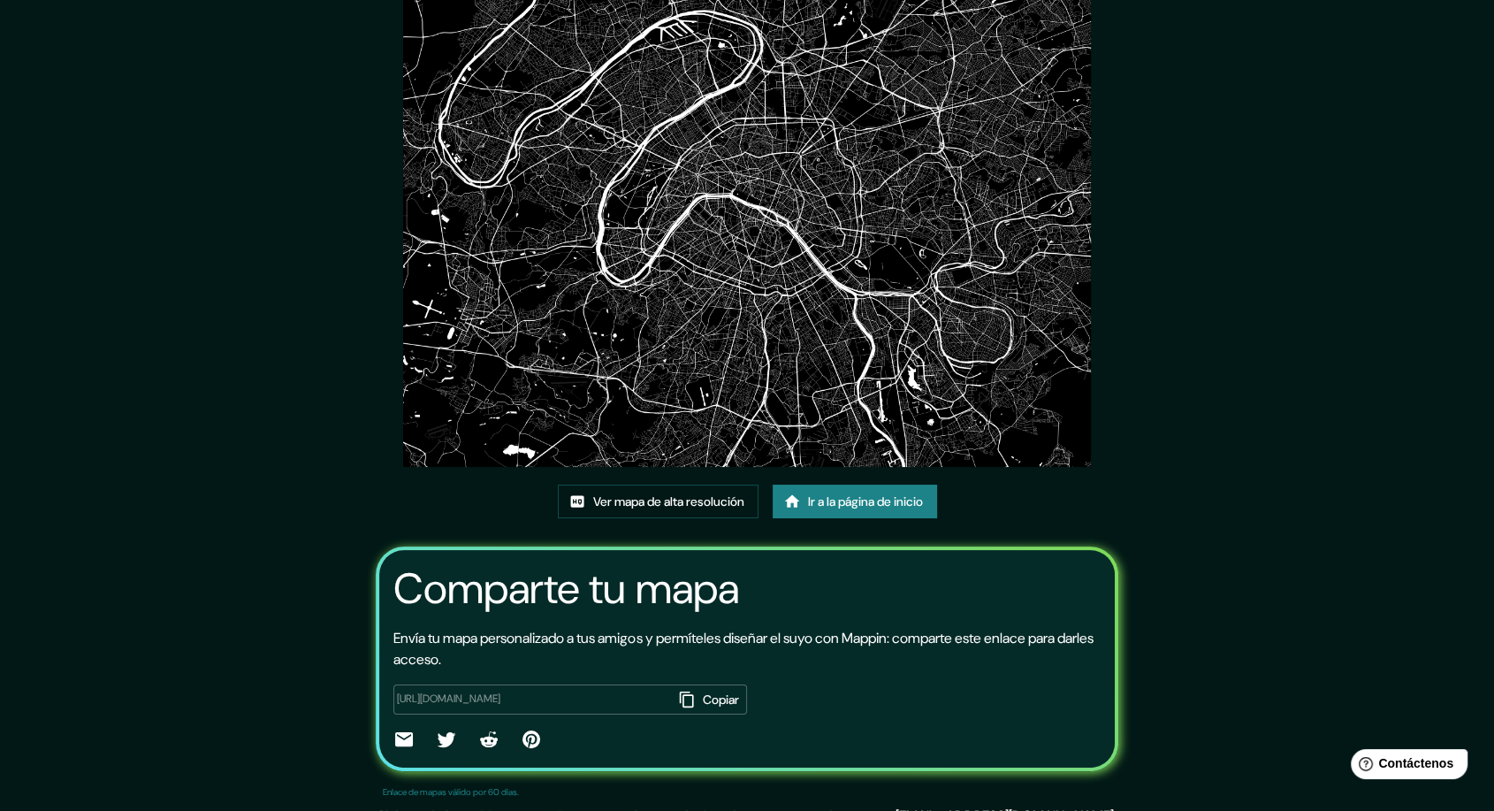
scroll to position [119, 0]
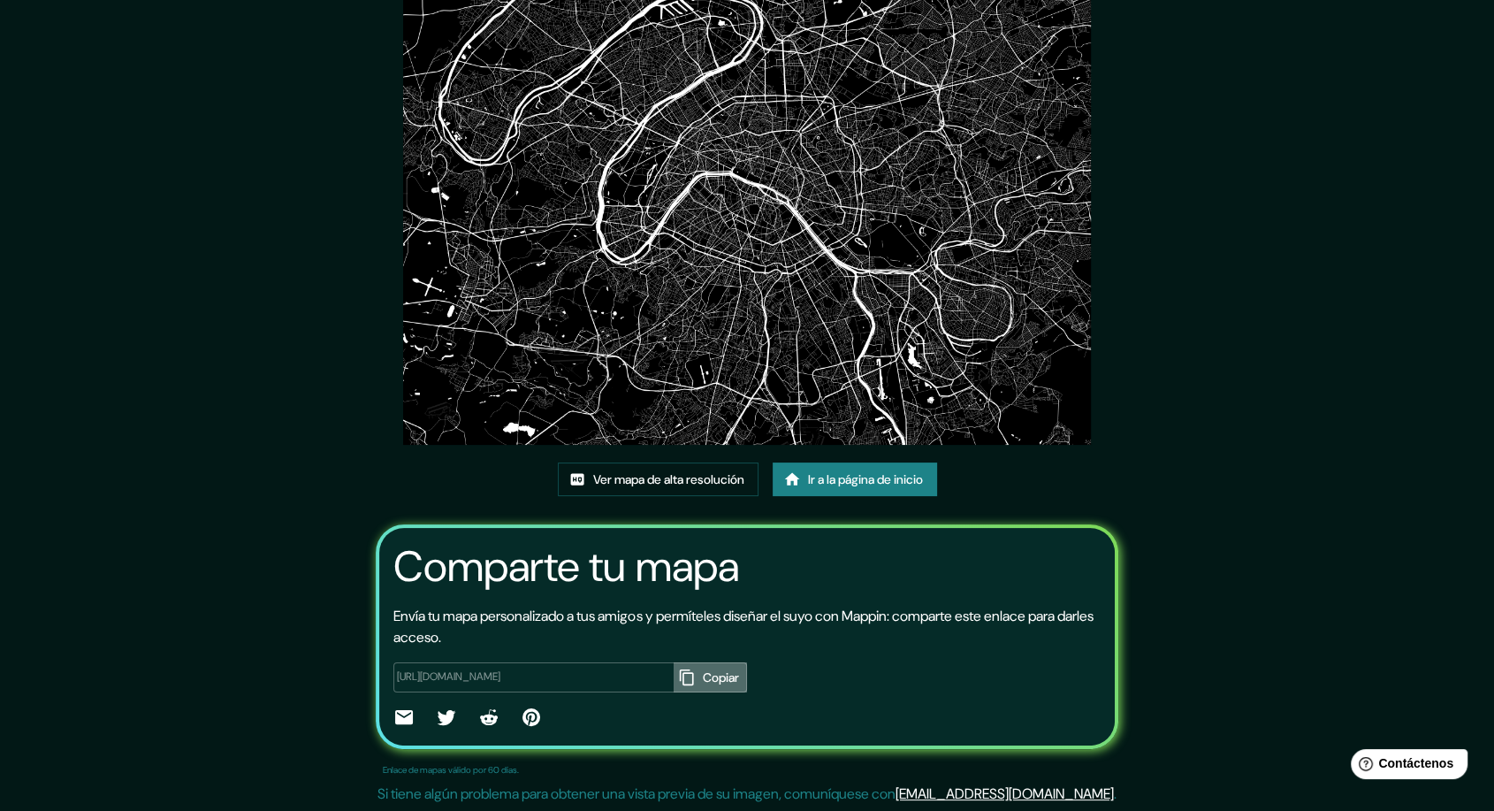
click at [703, 685] on font "Copiar" at bounding box center [721, 677] width 36 height 23
